Goal: Transaction & Acquisition: Purchase product/service

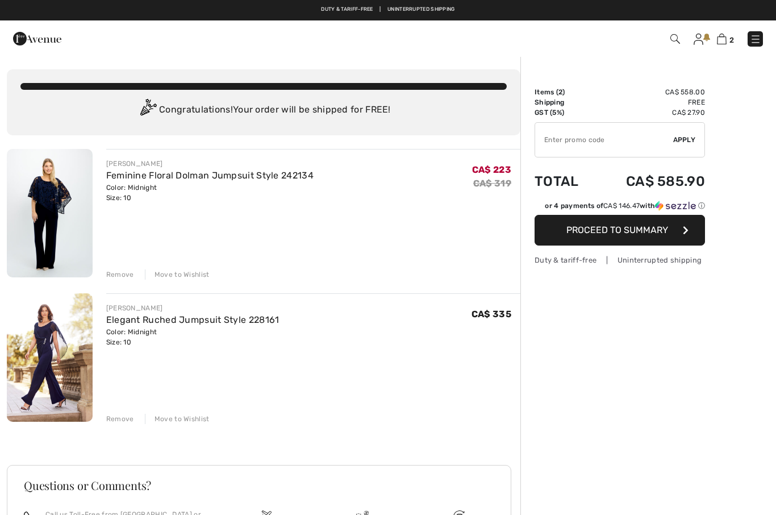
click at [117, 273] on div "Remove" at bounding box center [120, 274] width 28 height 10
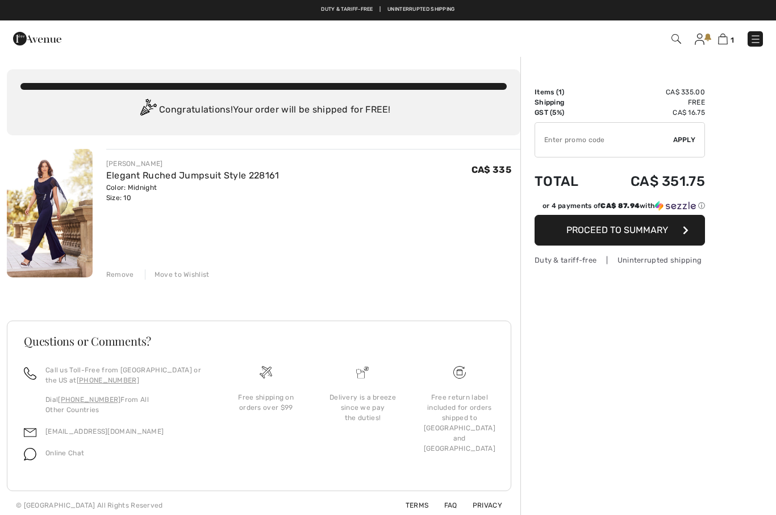
click at [118, 277] on div "Remove" at bounding box center [120, 274] width 28 height 10
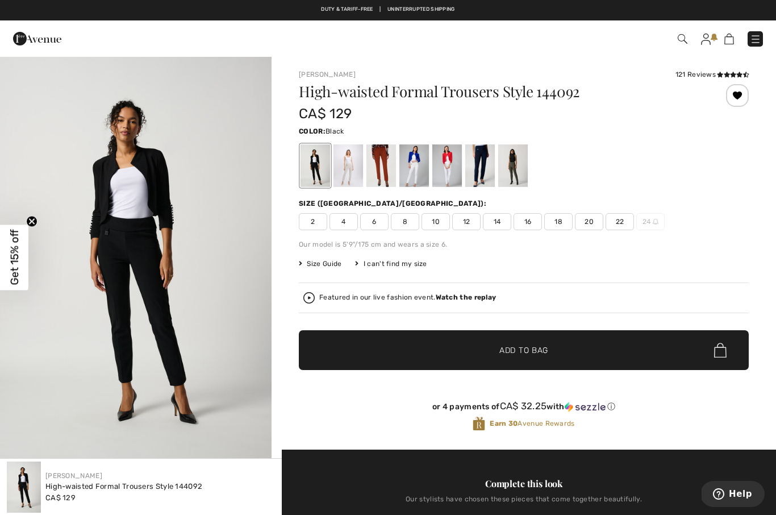
click at [410, 222] on span "8" at bounding box center [405, 221] width 28 height 17
click at [351, 172] on div at bounding box center [348, 165] width 30 height 43
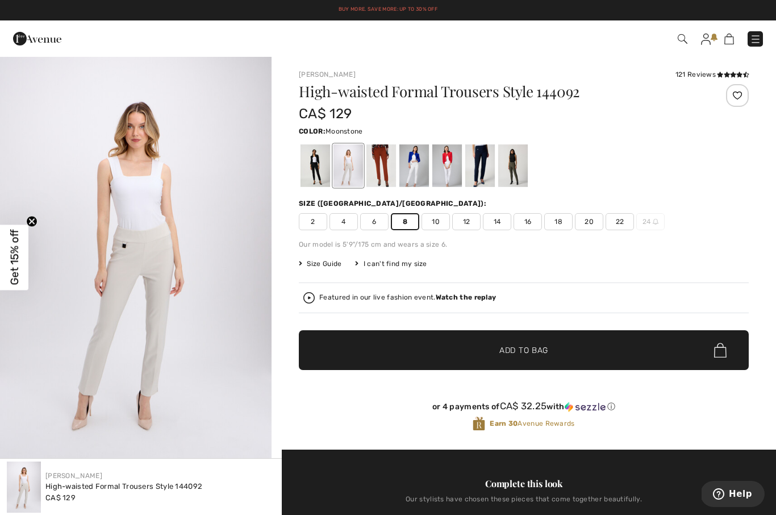
click at [586, 348] on span "✔ Added to Bag Add to Bag" at bounding box center [524, 350] width 450 height 40
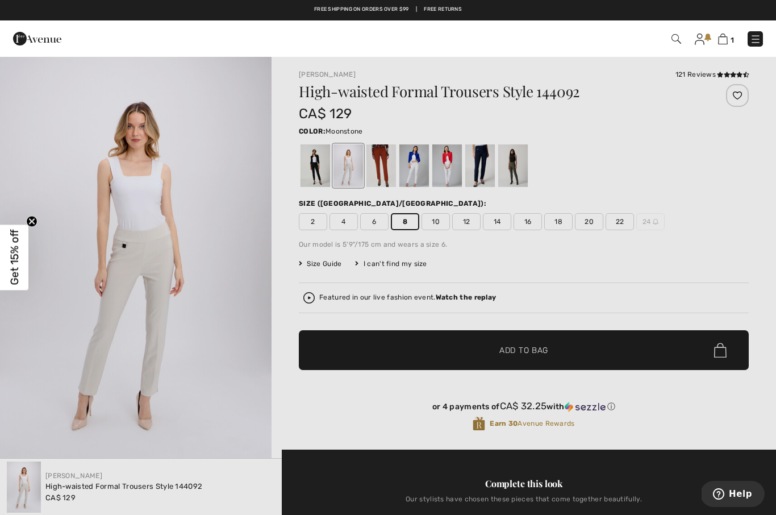
click at [721, 236] on div at bounding box center [388, 257] width 776 height 515
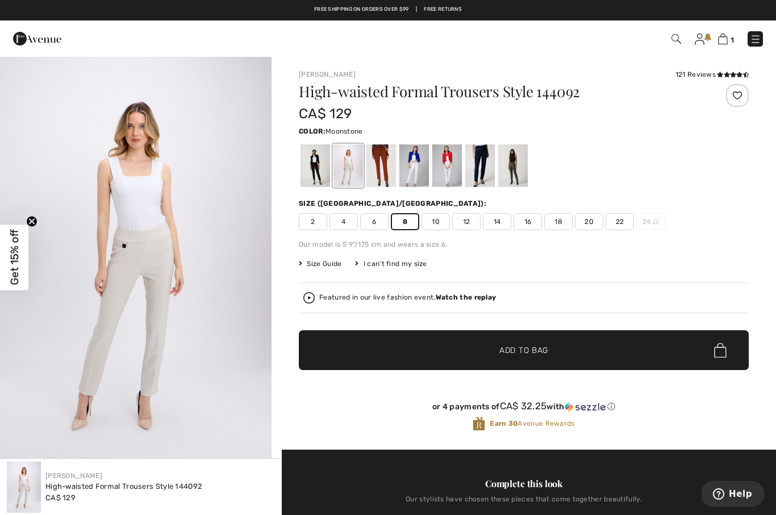
click at [518, 169] on div at bounding box center [513, 165] width 30 height 43
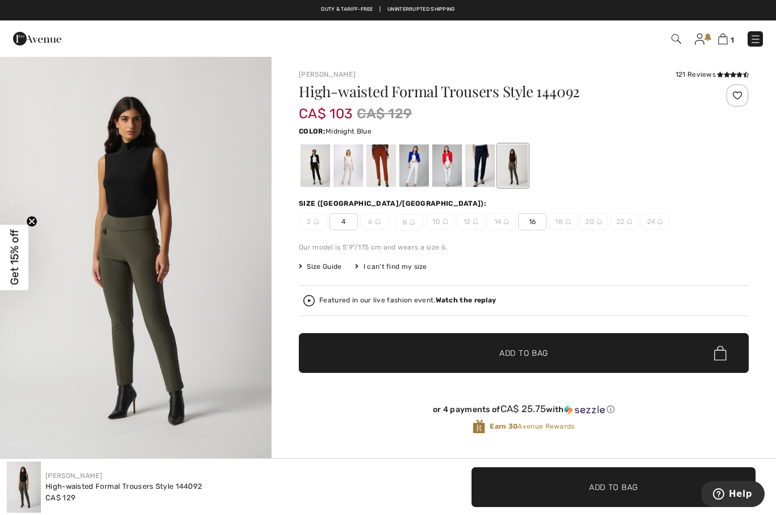
click at [483, 172] on div at bounding box center [480, 165] width 30 height 43
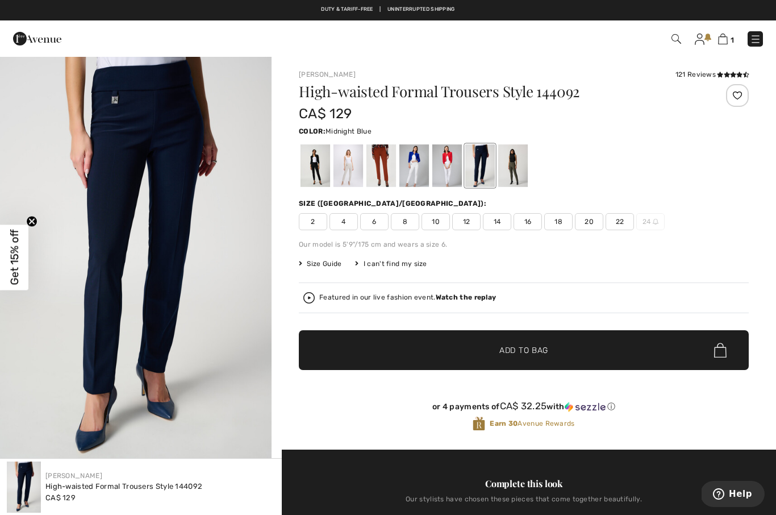
click at [452, 173] on div at bounding box center [447, 165] width 30 height 43
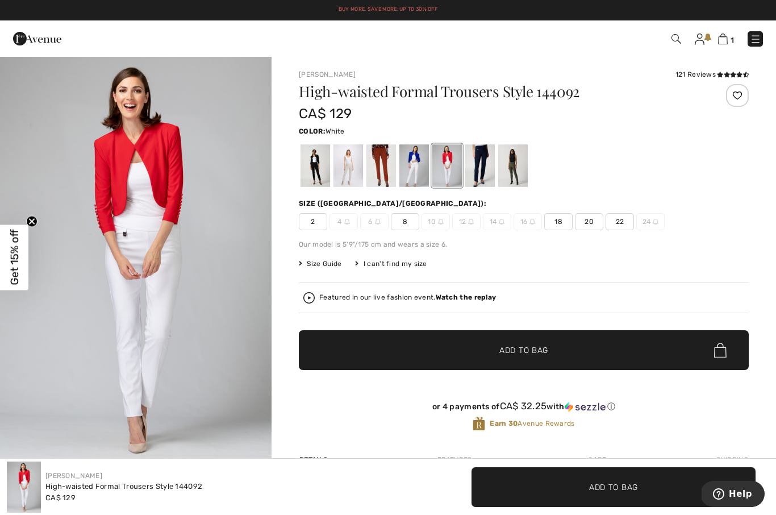
click at [418, 170] on div at bounding box center [414, 165] width 30 height 43
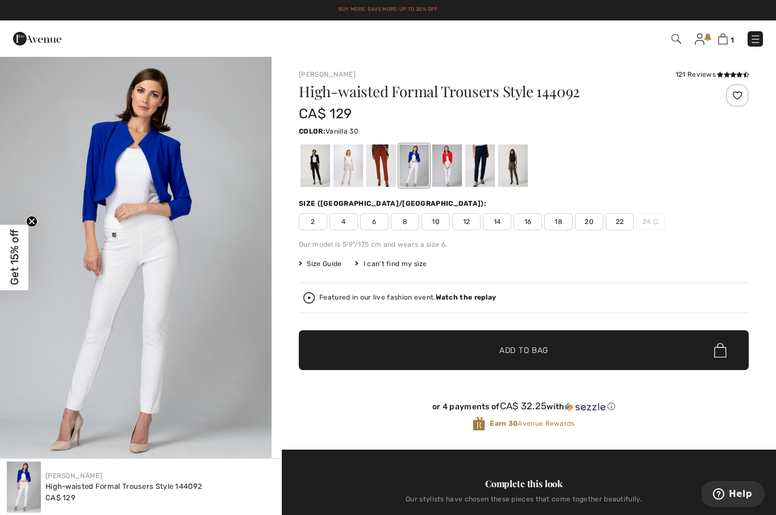
click at [404, 218] on span "8" at bounding box center [405, 221] width 28 height 17
click at [601, 354] on span "✔ Added to Bag Add to Bag" at bounding box center [524, 350] width 450 height 40
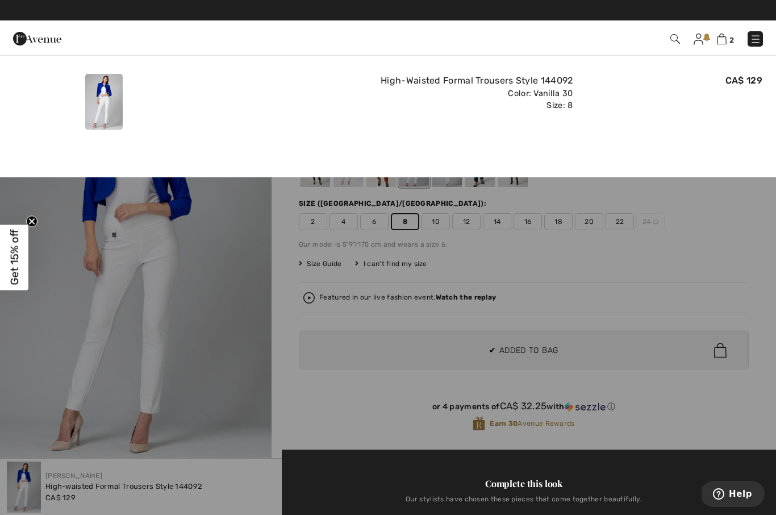
click at [743, 253] on div at bounding box center [388, 257] width 776 height 515
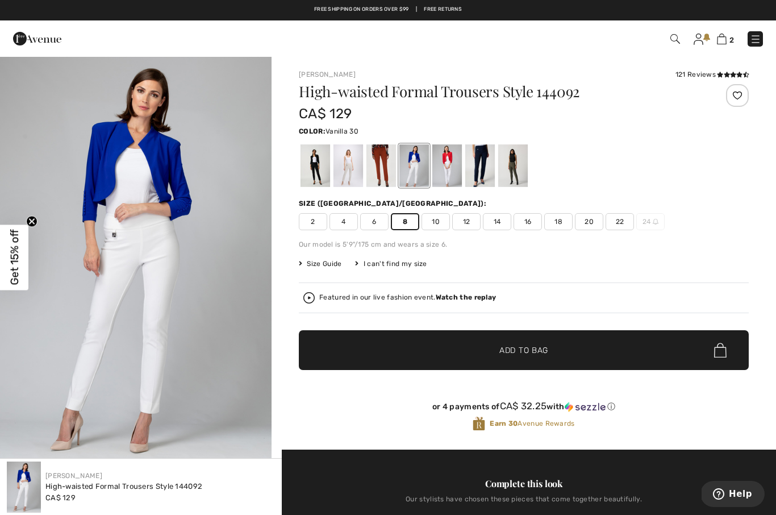
click at [379, 164] on div at bounding box center [381, 165] width 30 height 43
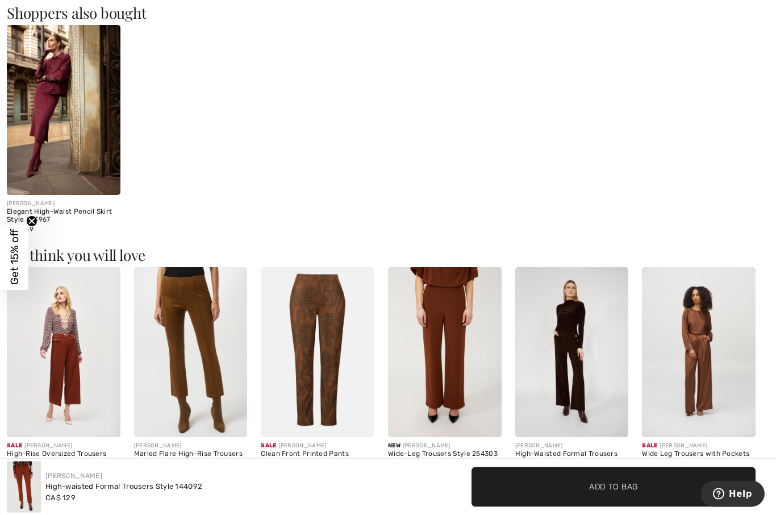
scroll to position [1195, 0]
click at [327, 366] on img at bounding box center [318, 352] width 114 height 170
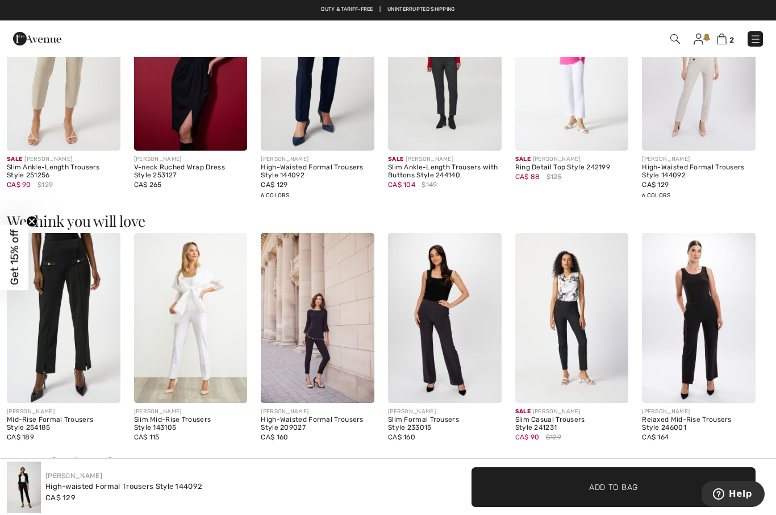
click at [582, 417] on div "Slim Casual Trousers Style 241231" at bounding box center [572, 424] width 114 height 16
click at [586, 336] on img at bounding box center [572, 318] width 114 height 170
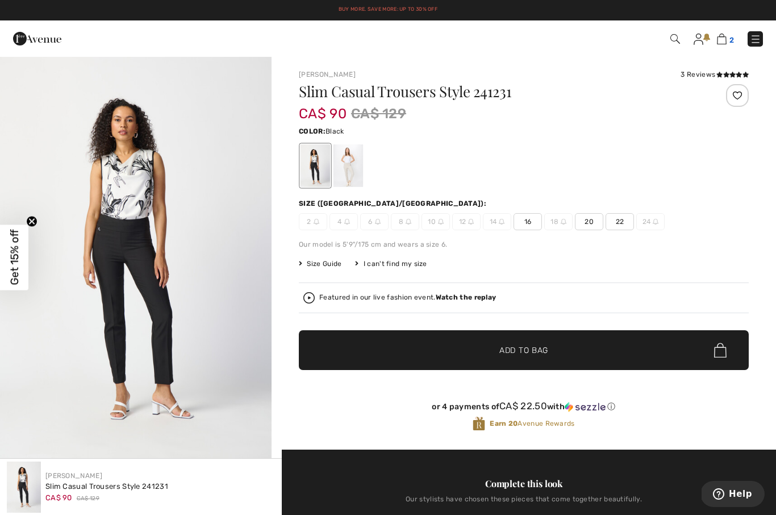
click at [724, 41] on img at bounding box center [722, 39] width 10 height 11
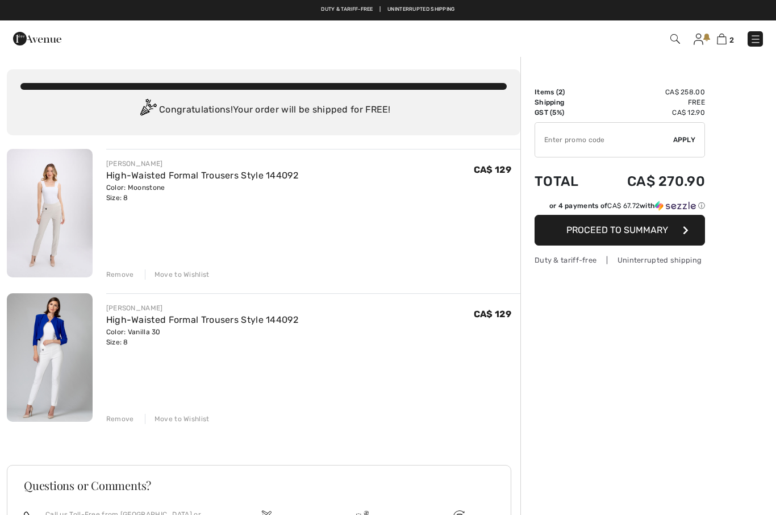
click at [577, 135] on input "TEXT" at bounding box center [604, 140] width 138 height 34
type input "SALEAVENUE"
click at [687, 131] on div "✔ Apply Remove" at bounding box center [620, 139] width 170 height 35
click at [683, 141] on span "Apply" at bounding box center [684, 140] width 23 height 10
